Goal: Information Seeking & Learning: Learn about a topic

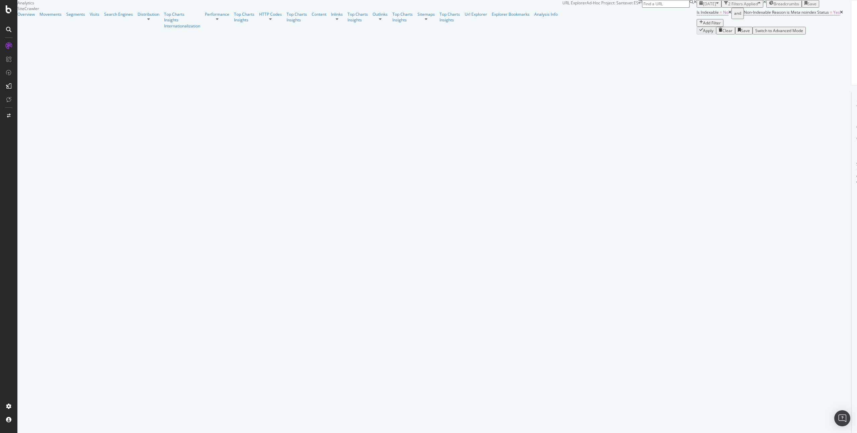
drag, startPoint x: 200, startPoint y: 138, endPoint x: 144, endPoint y: 138, distance: 55.6
drag, startPoint x: 144, startPoint y: 131, endPoint x: 185, endPoint y: 131, distance: 41.2
click at [856, 131] on span "278 Entries on 16 distinct URLs" at bounding box center [870, 125] width 28 height 57
drag, startPoint x: 324, startPoint y: 180, endPoint x: 300, endPoint y: 184, distance: 24.2
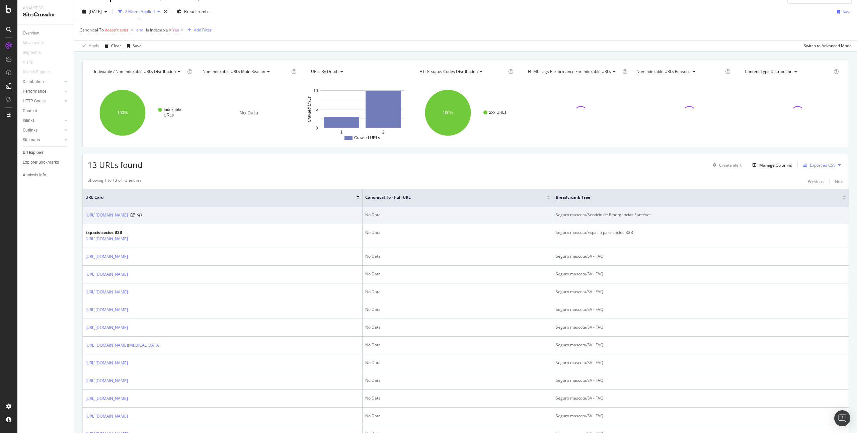
scroll to position [14, 0]
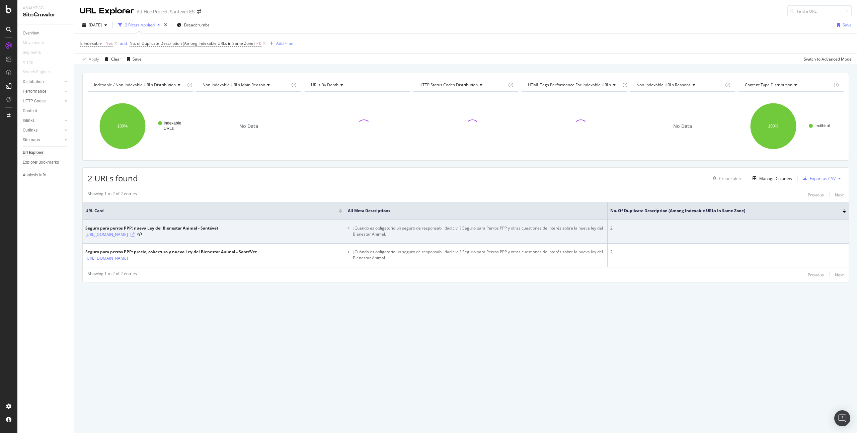
click at [135, 234] on icon at bounding box center [133, 235] width 4 height 4
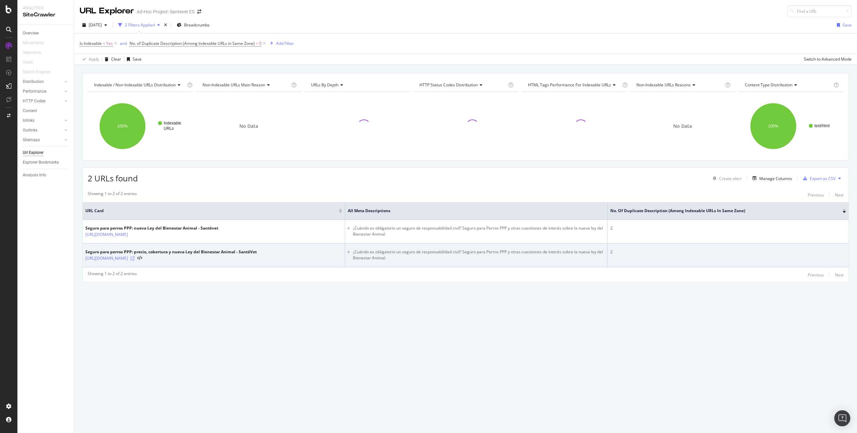
click at [135, 259] on icon at bounding box center [133, 258] width 4 height 4
